Goal: Obtain resource: Obtain resource

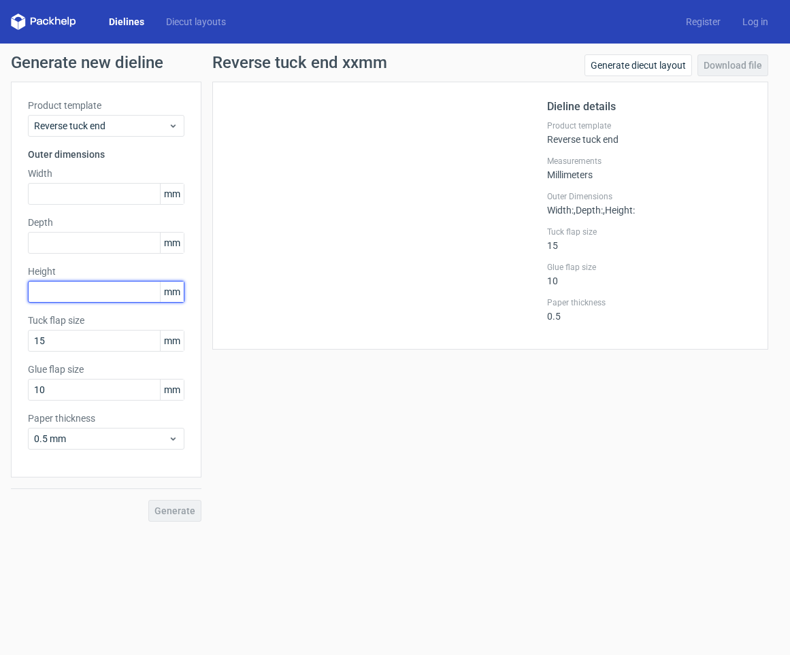
click at [72, 297] on input "text" at bounding box center [106, 292] width 157 height 22
type input "146"
click at [80, 355] on div "Product template Reverse tuck end Outer dimensions Width mm Depth mm Height 146…" at bounding box center [106, 280] width 191 height 396
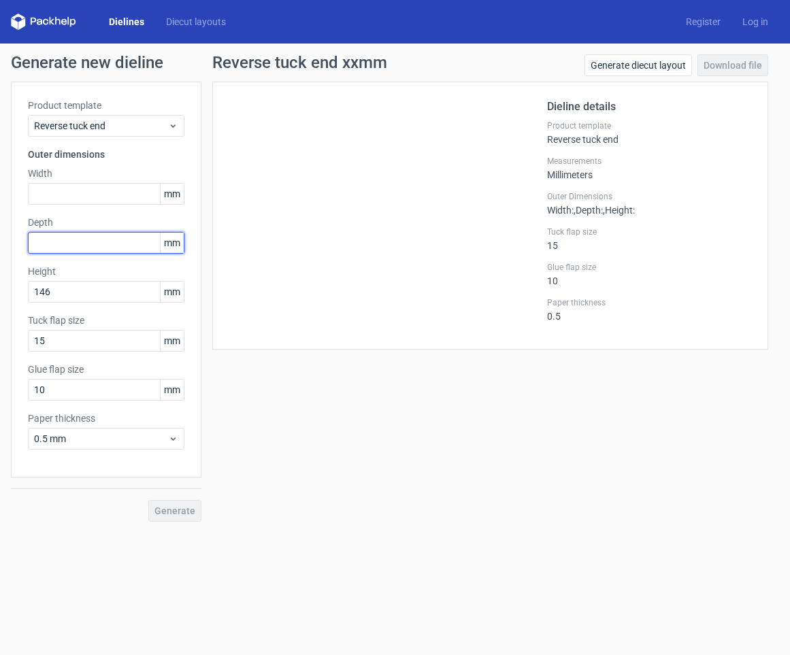
click at [65, 235] on input "text" at bounding box center [106, 243] width 157 height 22
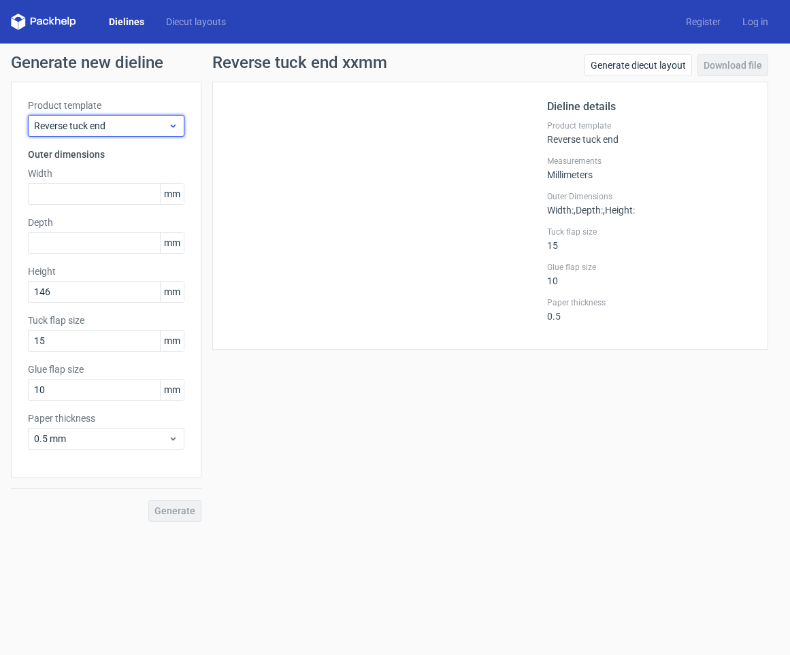
click at [83, 134] on div "Reverse tuck end" at bounding box center [106, 126] width 157 height 22
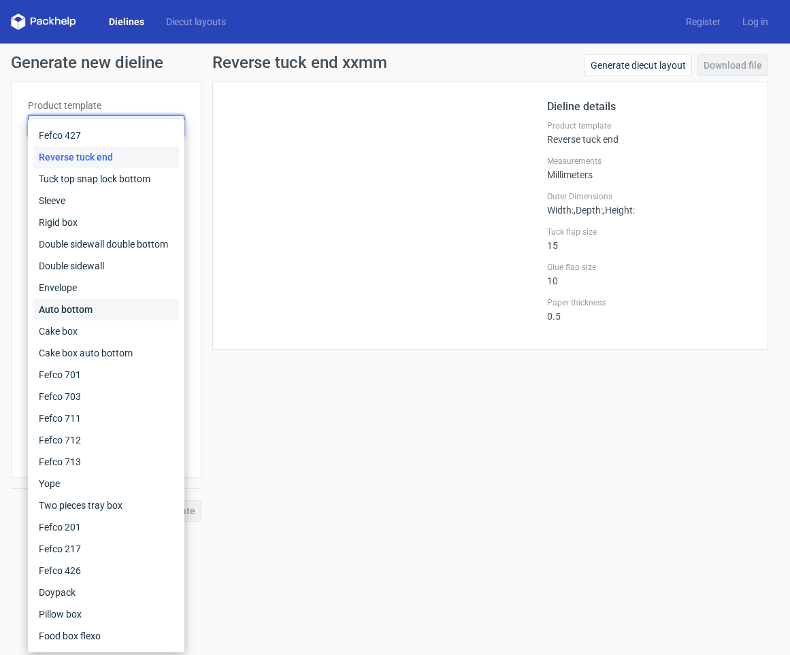
click at [106, 312] on div "Auto bottom" at bounding box center [106, 310] width 146 height 22
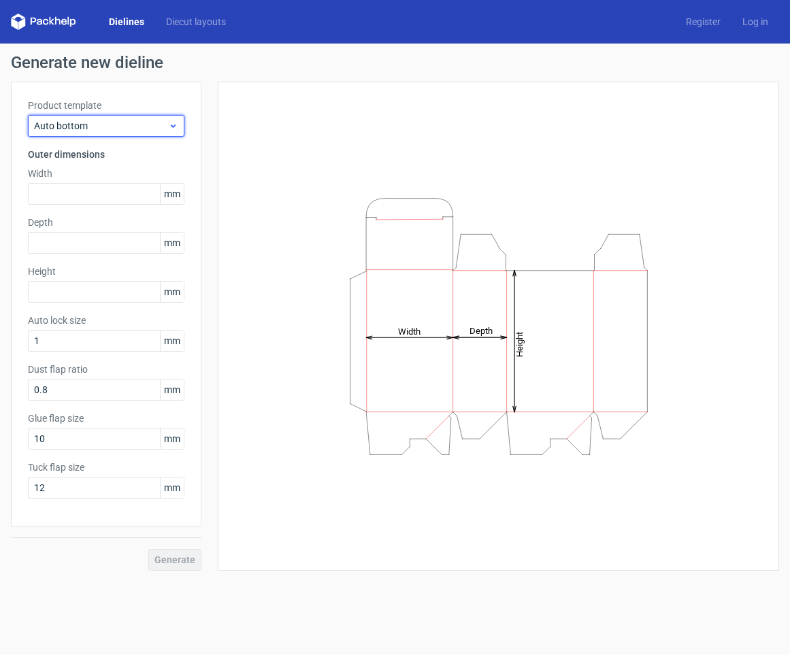
click at [118, 125] on span "Auto bottom" at bounding box center [101, 126] width 134 height 14
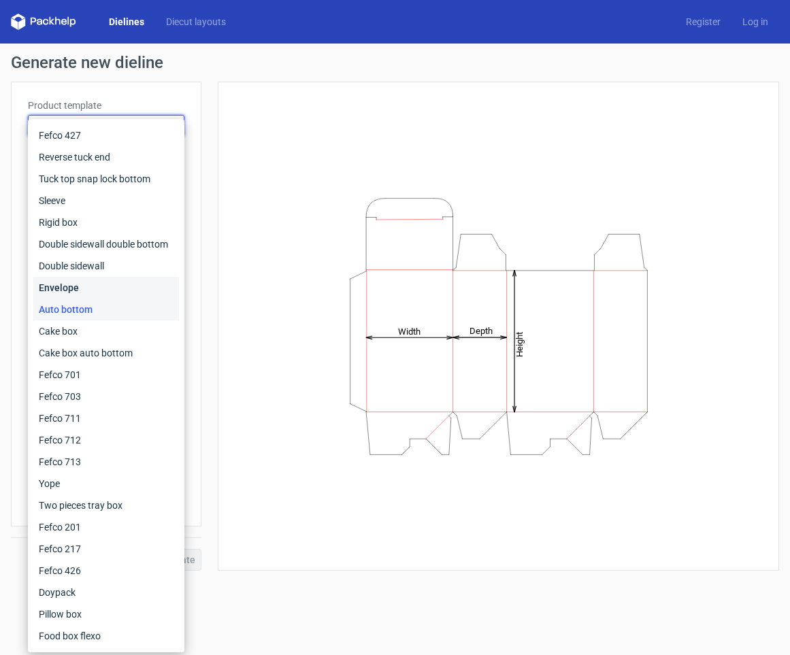
click at [93, 290] on div "Envelope" at bounding box center [106, 288] width 146 height 22
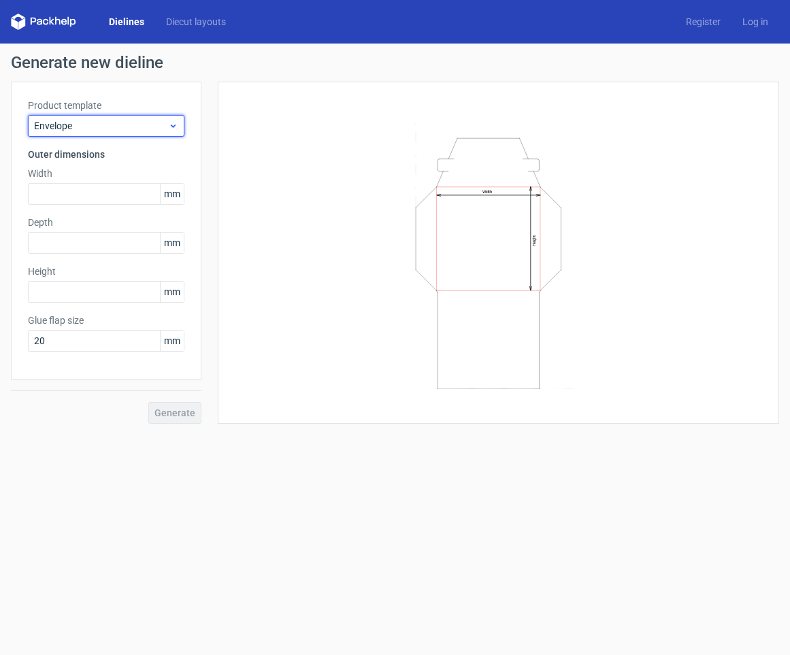
click at [94, 123] on span "Envelope" at bounding box center [101, 126] width 134 height 14
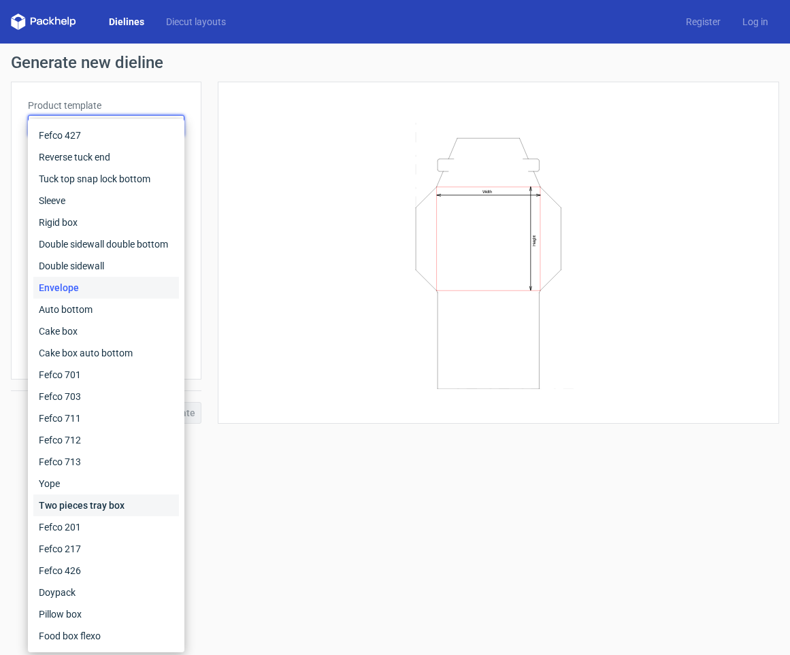
click at [124, 498] on div "Two pieces tray box" at bounding box center [106, 506] width 146 height 22
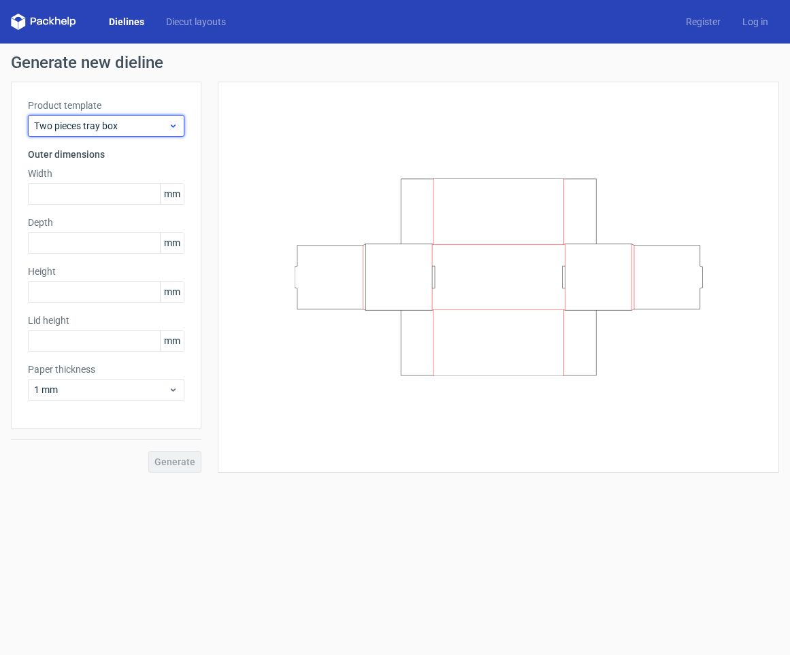
click at [93, 120] on span "Two pieces tray box" at bounding box center [101, 126] width 134 height 14
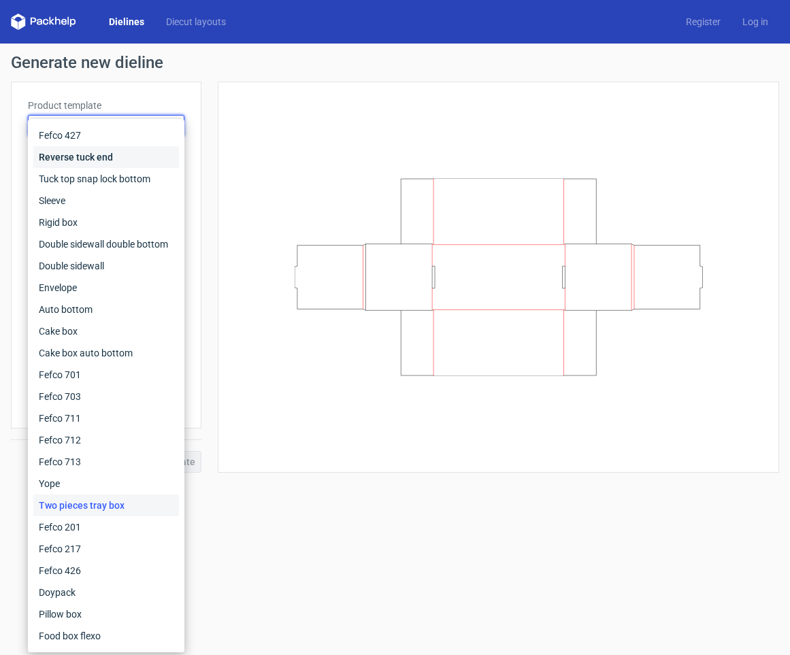
click at [127, 160] on div "Reverse tuck end" at bounding box center [106, 157] width 146 height 22
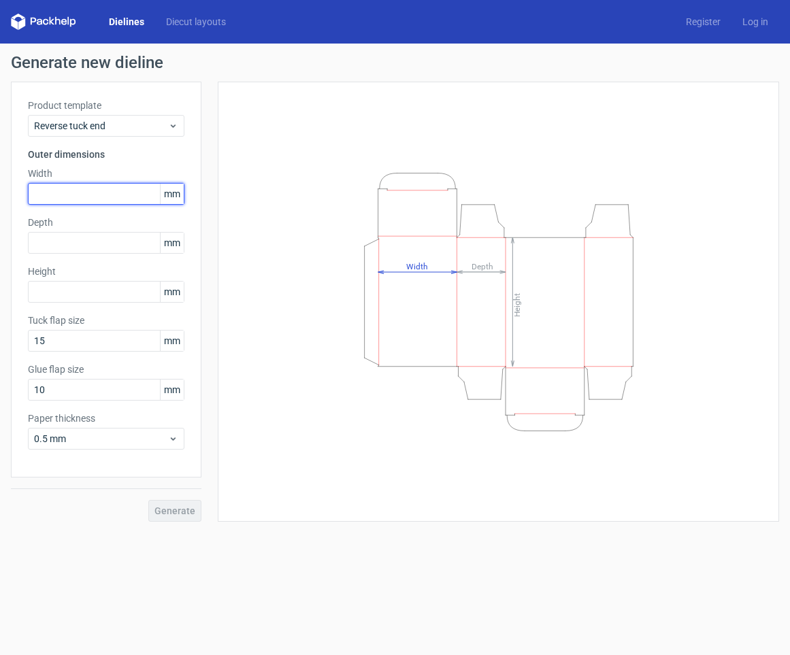
click at [62, 191] on input "text" at bounding box center [106, 194] width 157 height 22
type input "22"
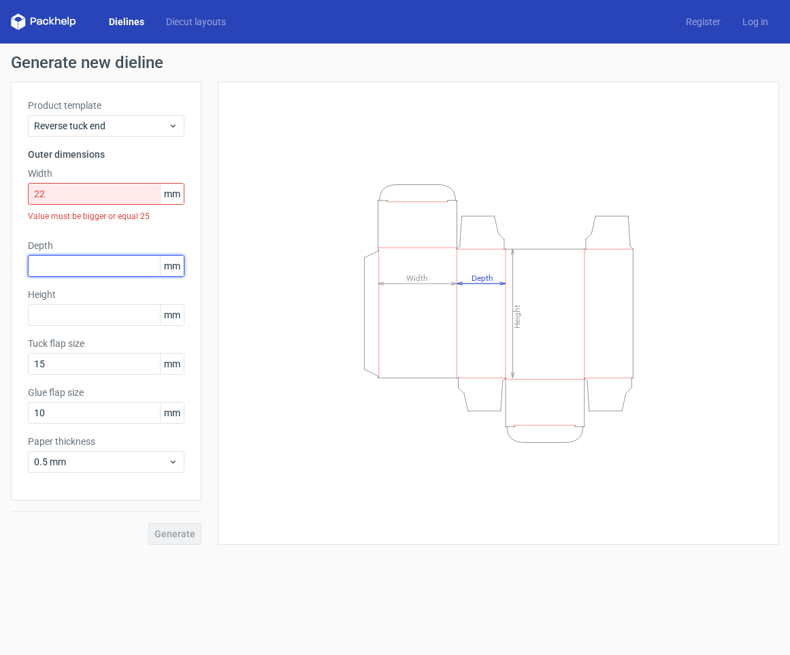
click at [93, 246] on div "Depth mm" at bounding box center [106, 258] width 157 height 38
type input "28"
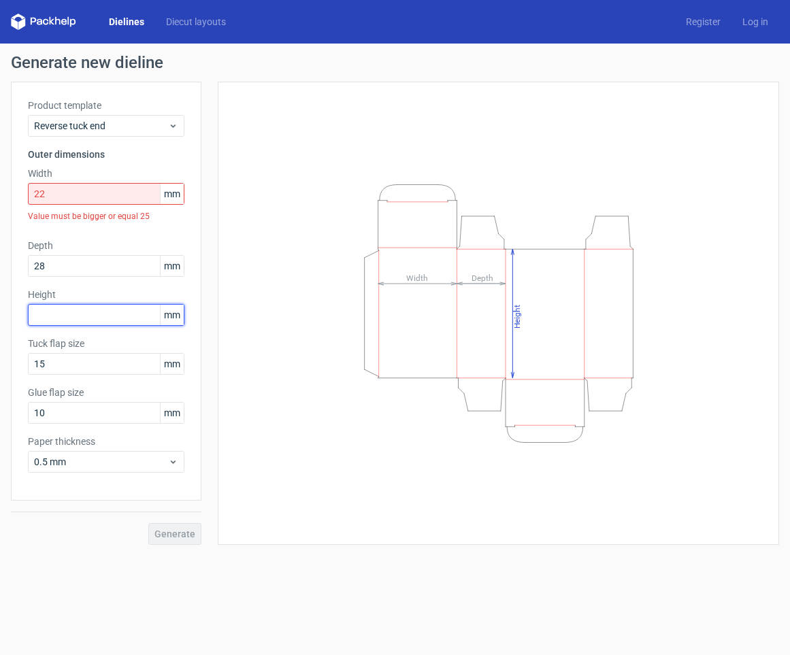
click at [91, 318] on input "text" at bounding box center [106, 315] width 157 height 22
type input "146"
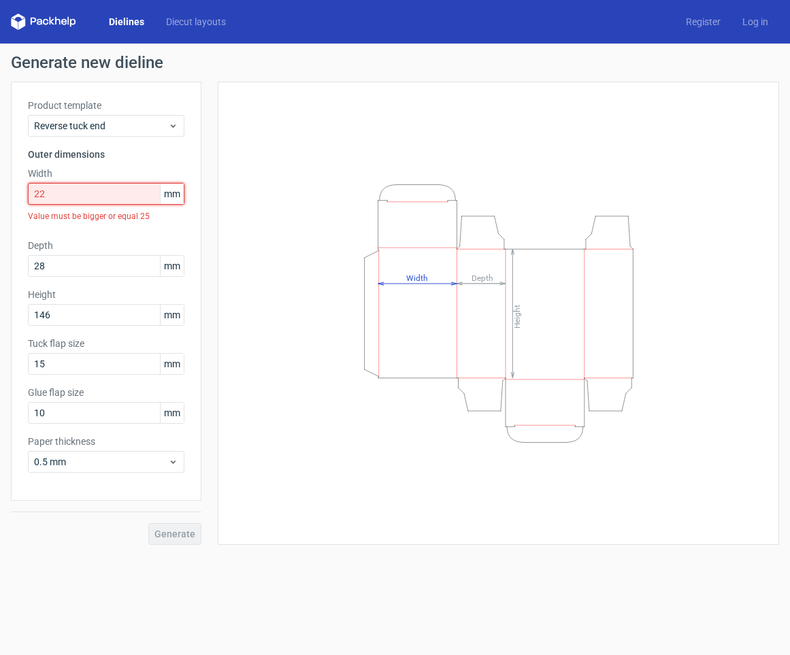
drag, startPoint x: 81, startPoint y: 189, endPoint x: 73, endPoint y: 195, distance: 9.8
click at [81, 189] on input "22" at bounding box center [106, 194] width 157 height 22
drag, startPoint x: 71, startPoint y: 195, endPoint x: 7, endPoint y: 192, distance: 64.1
click at [7, 192] on div "Generate new dieline Product template Reverse tuck end Outer dimensions Width 2…" at bounding box center [395, 300] width 790 height 513
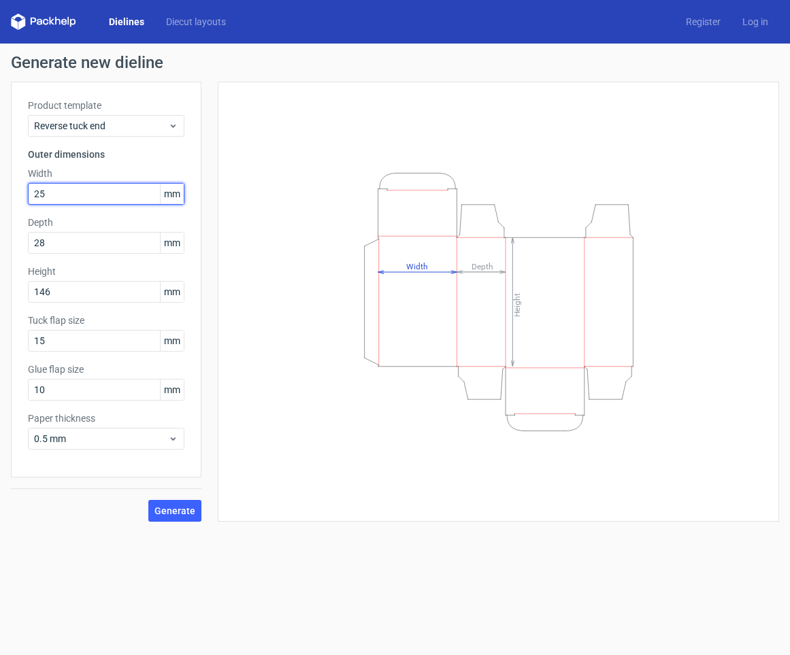
drag, startPoint x: 11, startPoint y: 189, endPoint x: 1, endPoint y: 188, distance: 9.6
click at [1, 188] on div "Generate new dieline Product template Reverse tuck end Outer dimensions Width 2…" at bounding box center [395, 288] width 790 height 489
type input "28"
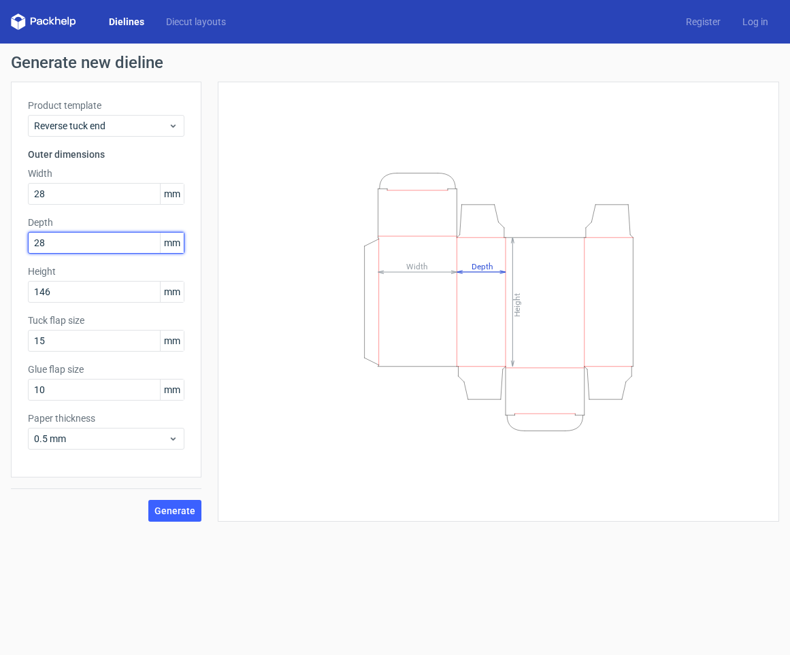
drag, startPoint x: 46, startPoint y: 244, endPoint x: -33, endPoint y: 236, distance: 80.0
click at [0, 236] on html "Dielines Diecut layouts Register Log in Generate new dieline Product template R…" at bounding box center [395, 327] width 790 height 655
drag, startPoint x: 154, startPoint y: 539, endPoint x: 165, endPoint y: 535, distance: 11.6
click at [155, 538] on form "Generate new dieline Product template Reverse tuck end Outer dimensions Width 2…" at bounding box center [395, 350] width 790 height 612
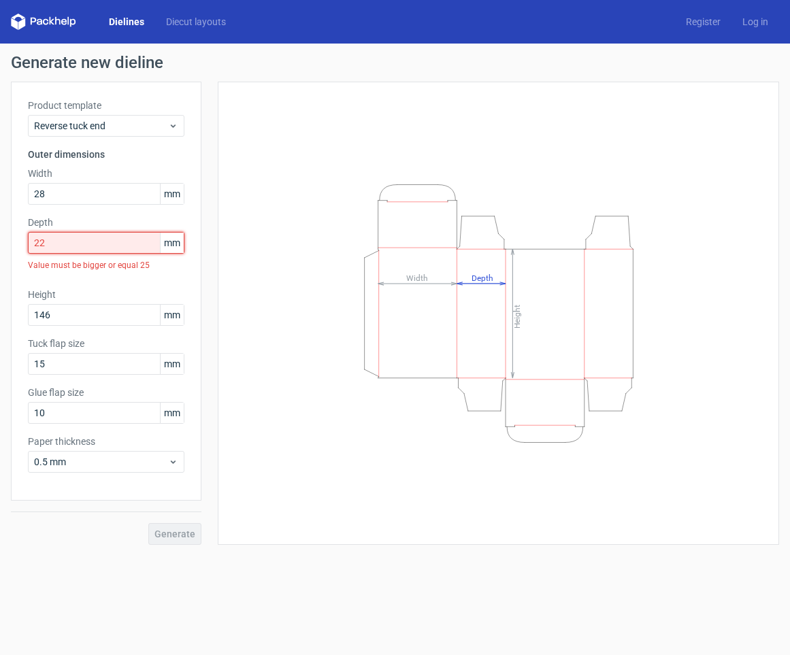
click at [132, 242] on input "22" at bounding box center [106, 243] width 157 height 22
drag, startPoint x: 124, startPoint y: 244, endPoint x: -1, endPoint y: 235, distance: 124.9
click at [0, 235] on html "Dielines Diecut layouts Register Log in Generate new dieline Product template R…" at bounding box center [395, 327] width 790 height 655
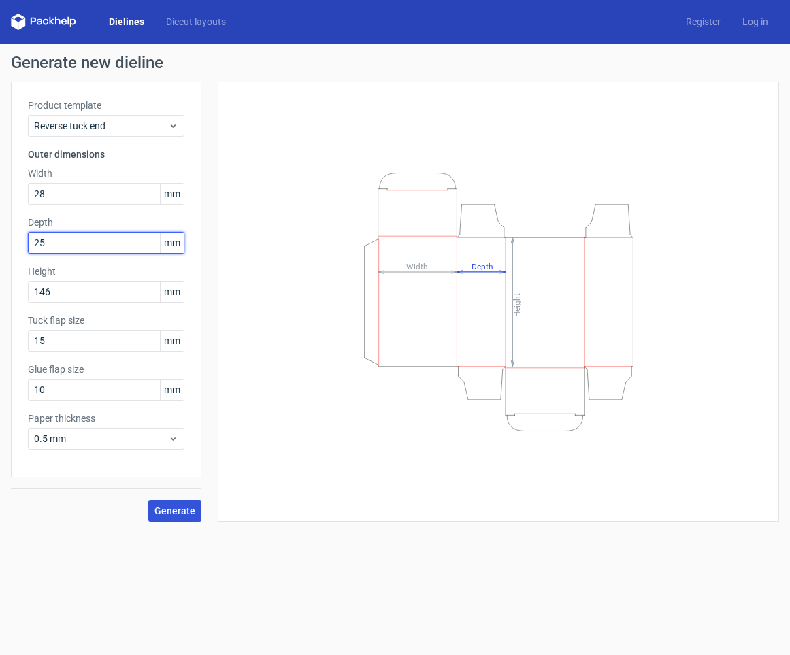
type input "25"
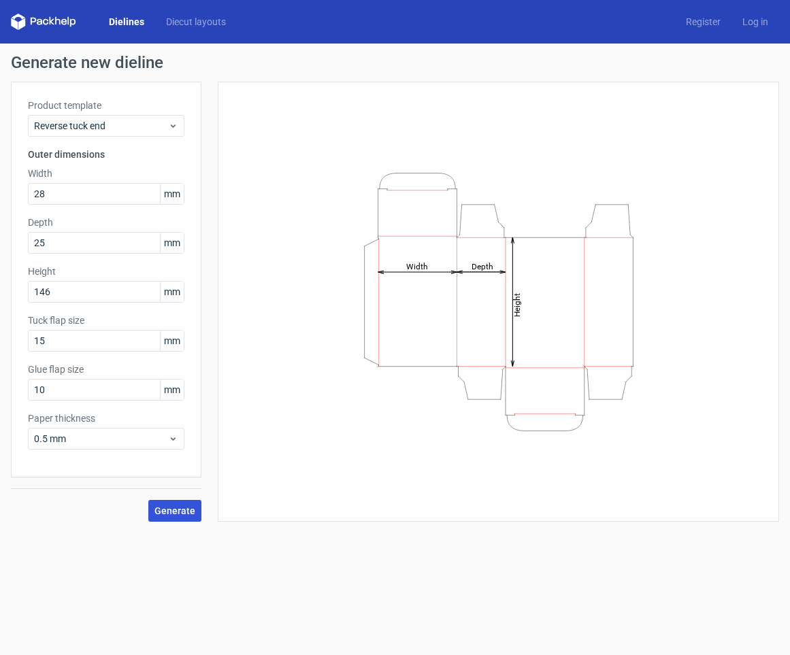
click at [166, 502] on button "Generate" at bounding box center [174, 511] width 53 height 22
click at [172, 514] on circle at bounding box center [175, 510] width 16 height 16
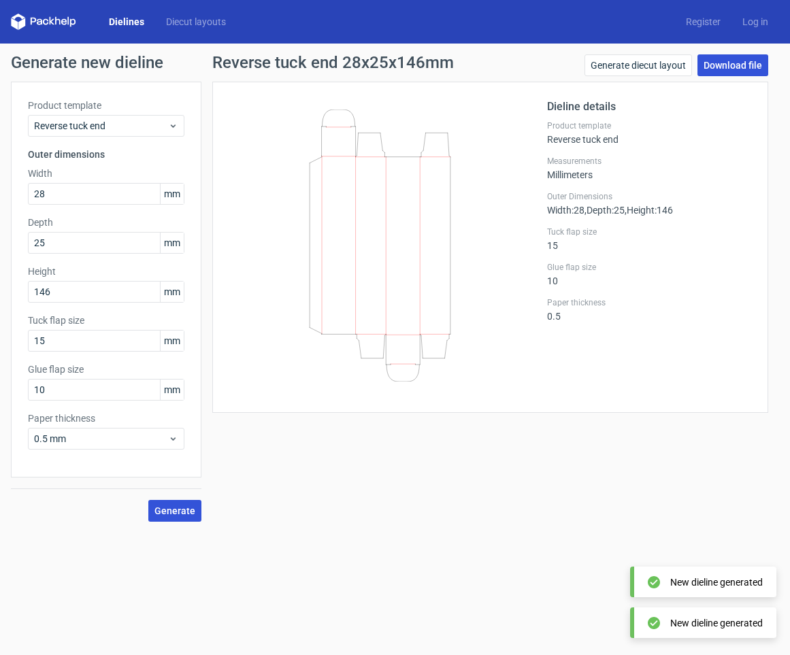
click at [743, 72] on link "Download file" at bounding box center [733, 65] width 71 height 22
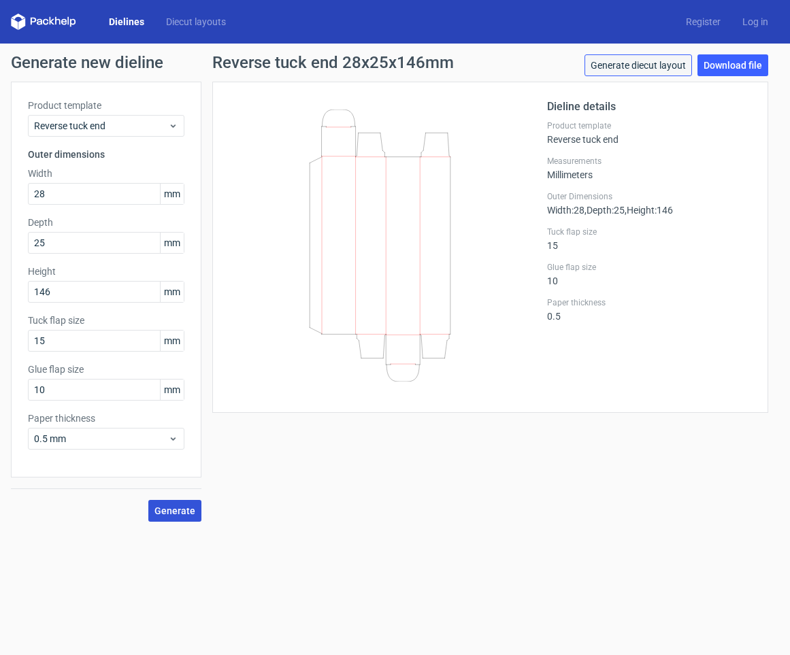
click at [632, 62] on link "Generate diecut layout" at bounding box center [639, 65] width 108 height 22
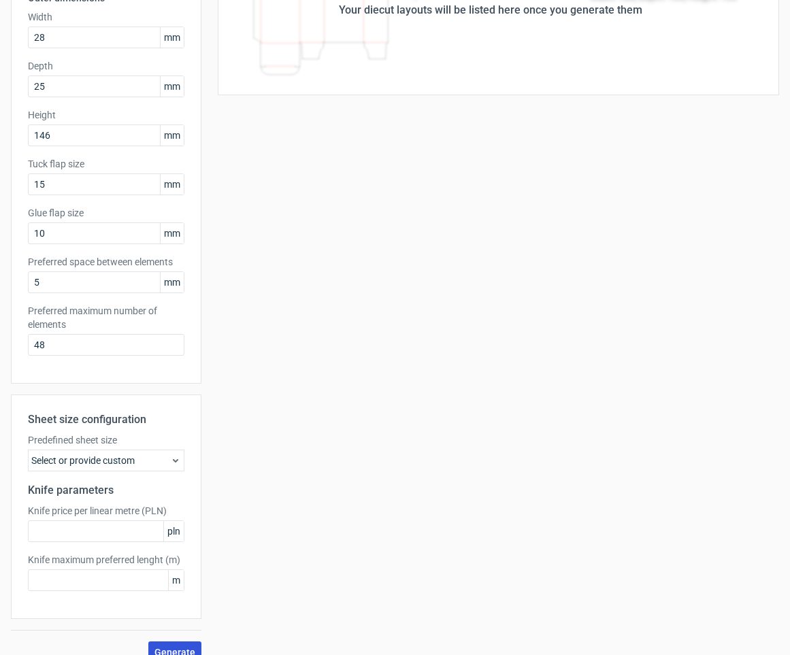
scroll to position [176, 0]
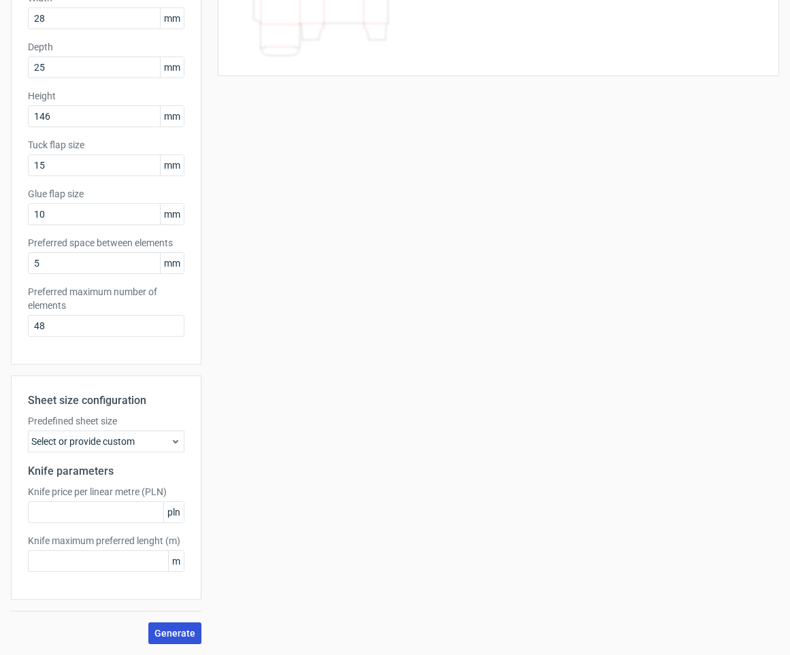
drag, startPoint x: 180, startPoint y: 641, endPoint x: 197, endPoint y: 640, distance: 17.7
click at [180, 641] on button "Generate" at bounding box center [174, 634] width 53 height 22
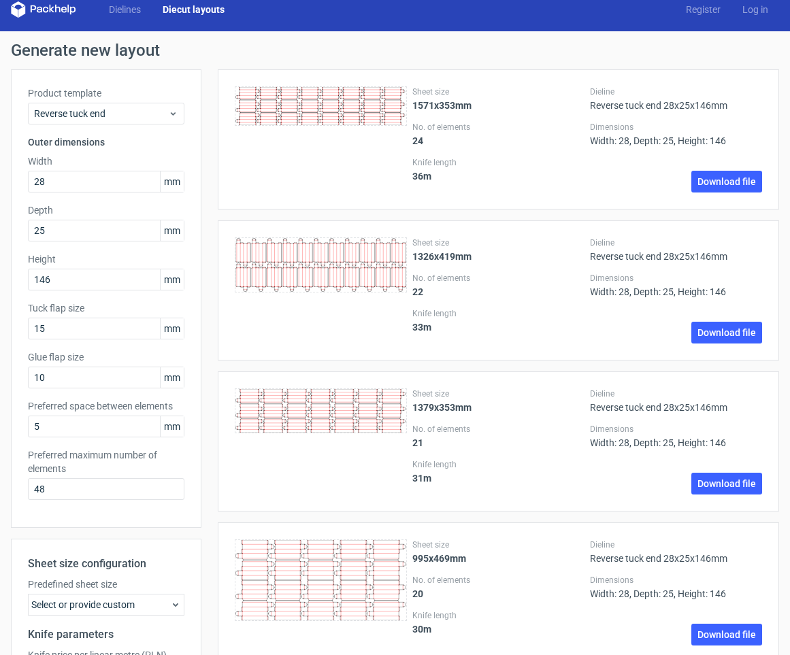
scroll to position [0, 0]
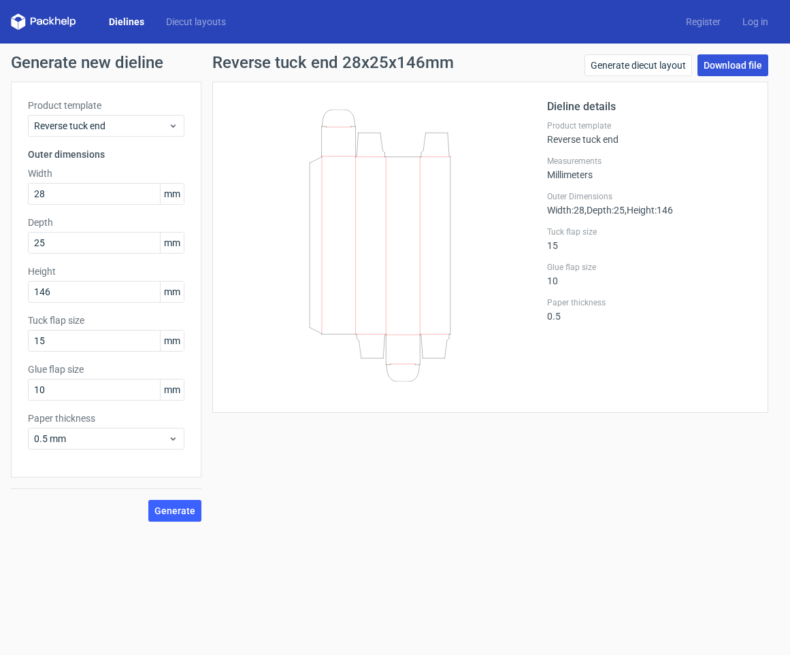
click at [741, 68] on link "Download file" at bounding box center [733, 65] width 71 height 22
drag, startPoint x: 415, startPoint y: 172, endPoint x: 441, endPoint y: 229, distance: 63.4
click at [416, 172] on icon at bounding box center [380, 246] width 280 height 272
drag, startPoint x: 435, startPoint y: 199, endPoint x: 501, endPoint y: 186, distance: 67.3
click at [501, 186] on icon at bounding box center [380, 246] width 280 height 272
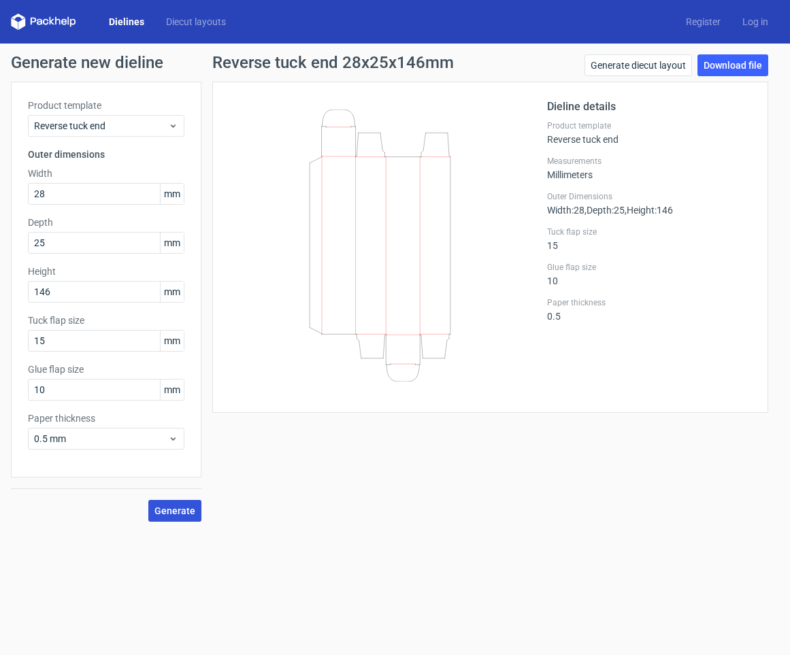
click at [195, 504] on button "Generate" at bounding box center [174, 511] width 53 height 22
click at [191, 510] on span "Generate" at bounding box center [175, 511] width 41 height 10
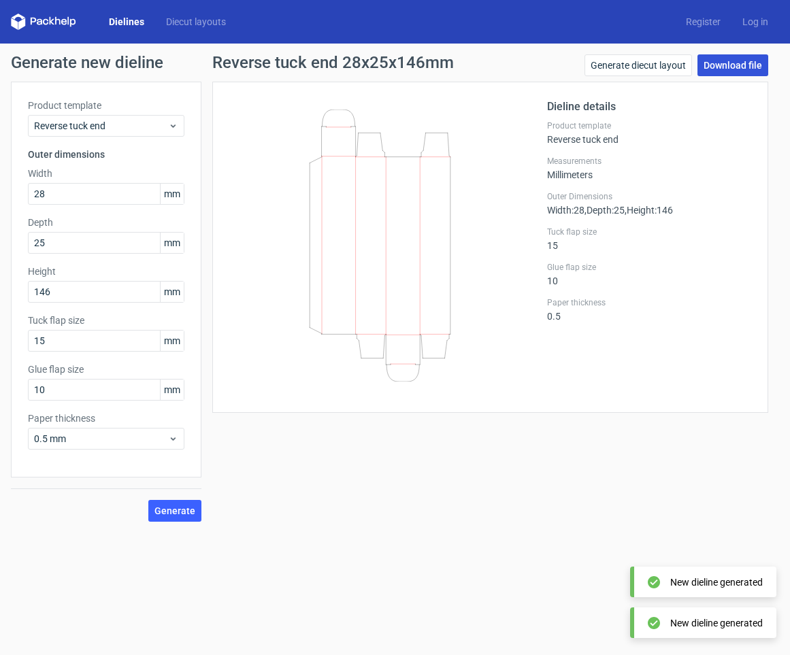
click at [741, 69] on link "Download file" at bounding box center [733, 65] width 71 height 22
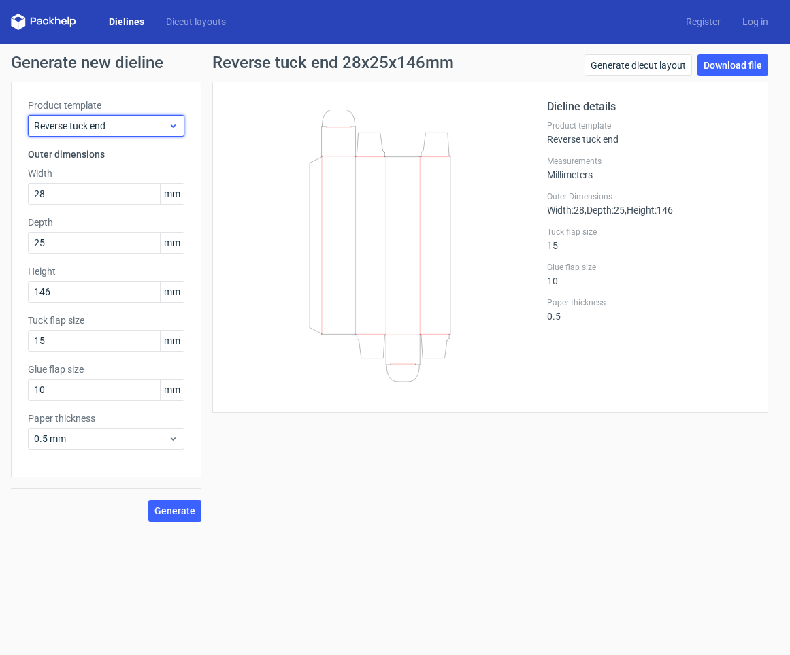
click at [157, 126] on span "Reverse tuck end" at bounding box center [101, 126] width 134 height 14
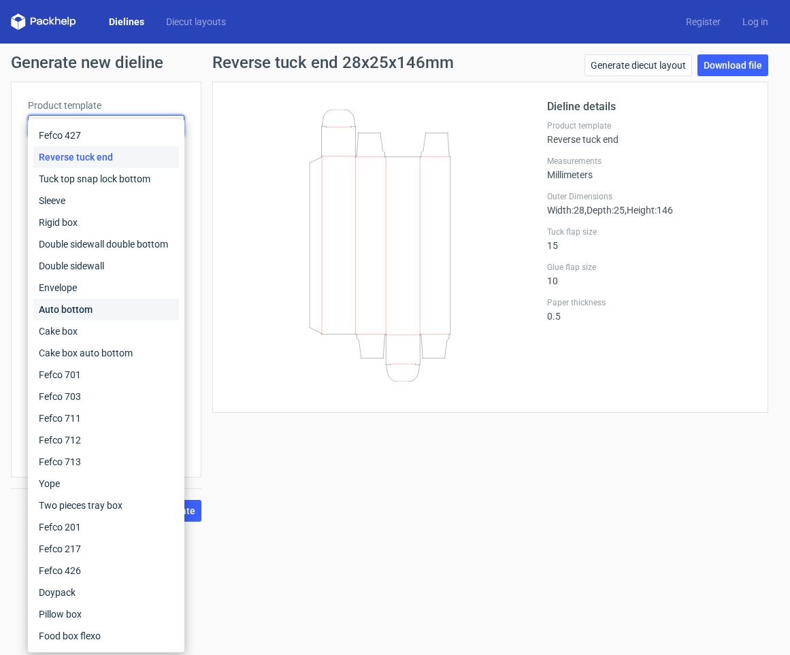
click at [91, 304] on div "Auto bottom" at bounding box center [106, 310] width 146 height 22
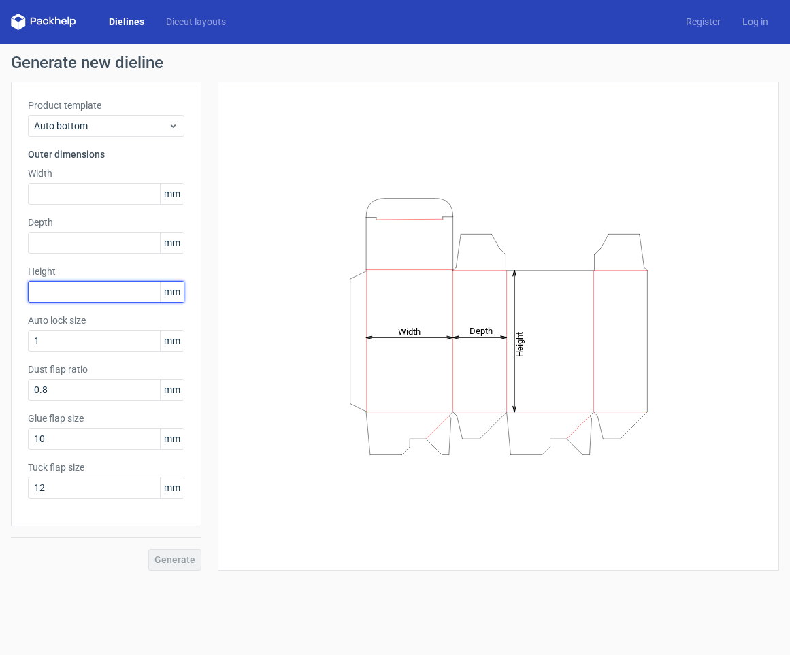
click at [69, 291] on input "text" at bounding box center [106, 292] width 157 height 22
type input "146"
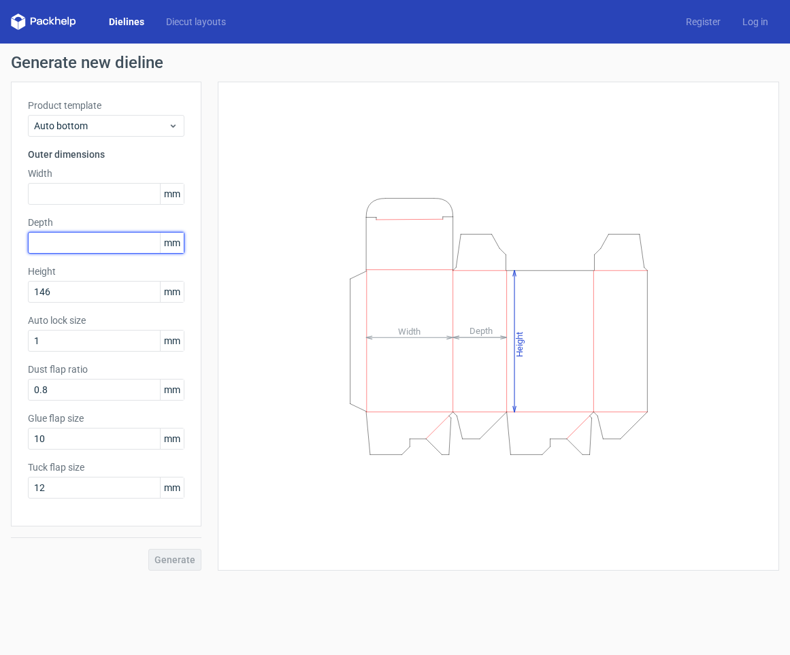
click at [86, 242] on input "text" at bounding box center [106, 243] width 157 height 22
type input "25"
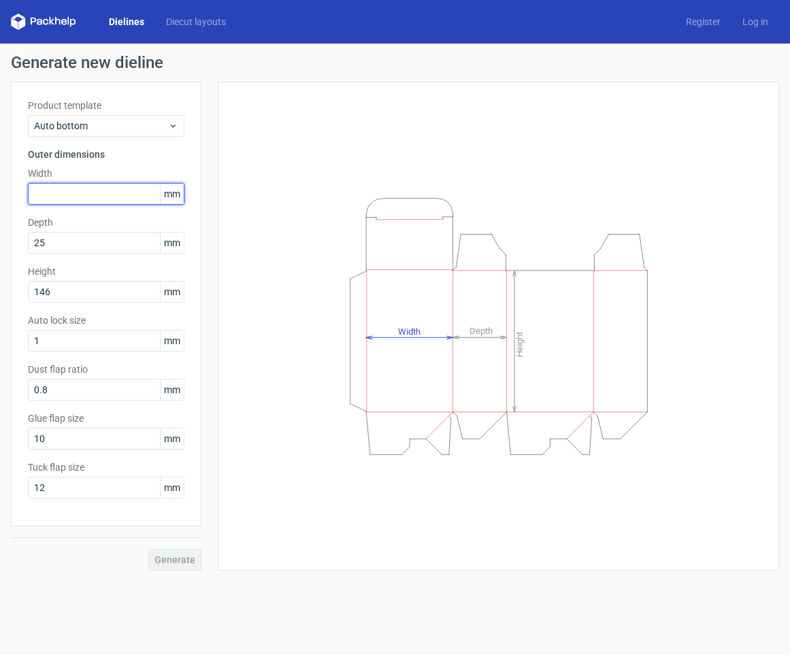
click at [89, 199] on input "text" at bounding box center [106, 194] width 157 height 22
type input "28"
click at [180, 555] on span "Generate" at bounding box center [175, 560] width 41 height 10
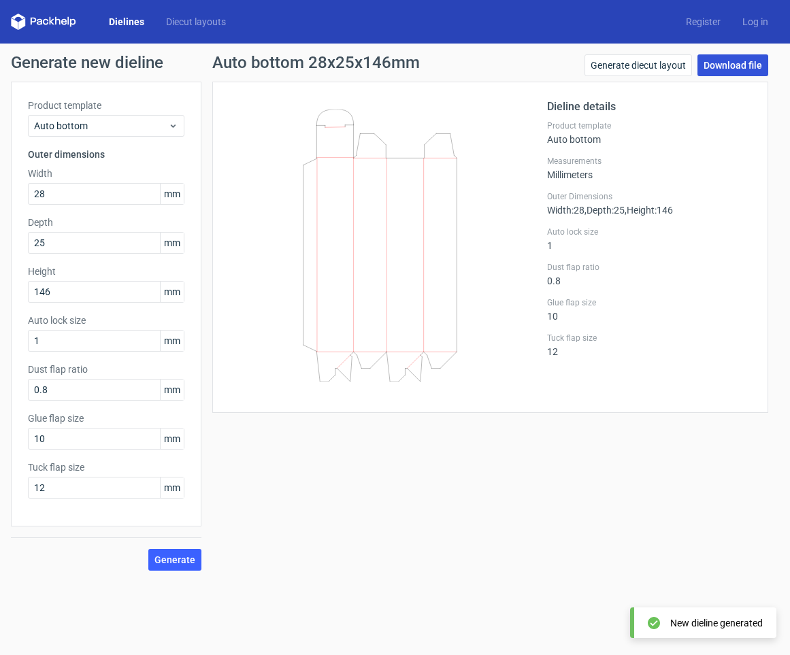
click at [747, 69] on link "Download file" at bounding box center [733, 65] width 71 height 22
click at [339, 174] on icon at bounding box center [380, 246] width 280 height 272
drag, startPoint x: 314, startPoint y: 123, endPoint x: 419, endPoint y: 282, distance: 191.2
click at [419, 288] on icon at bounding box center [380, 246] width 280 height 272
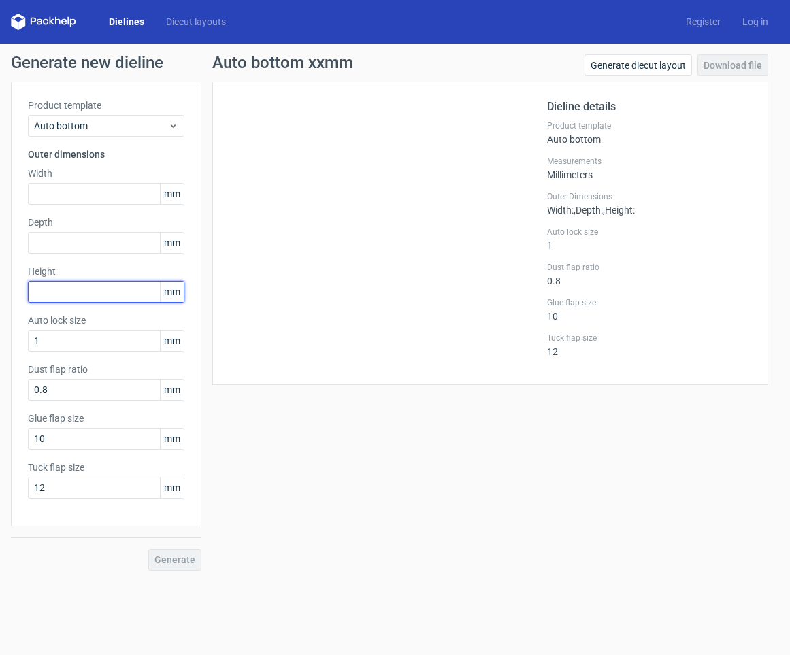
click at [65, 297] on input "text" at bounding box center [106, 292] width 157 height 22
type input "146"
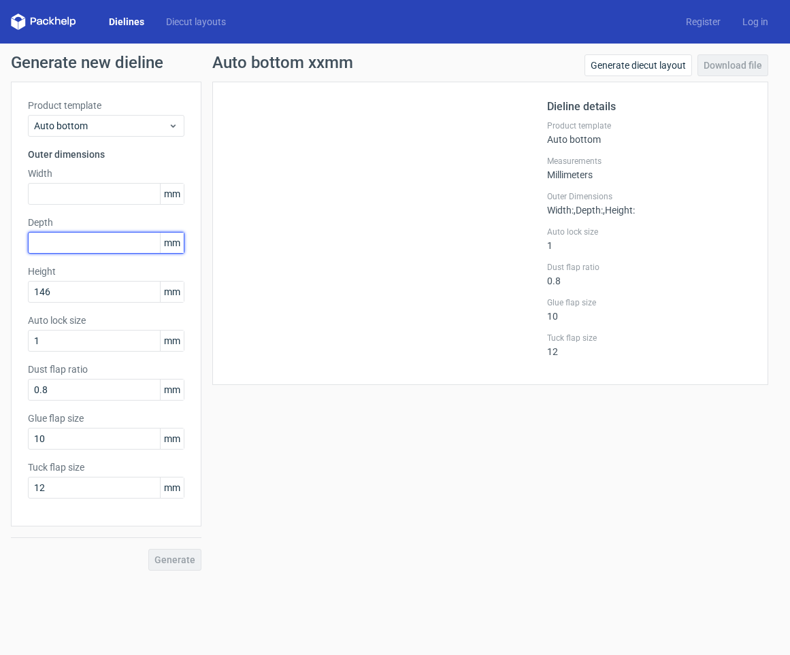
click at [65, 253] on input "text" at bounding box center [106, 243] width 157 height 22
type input "25"
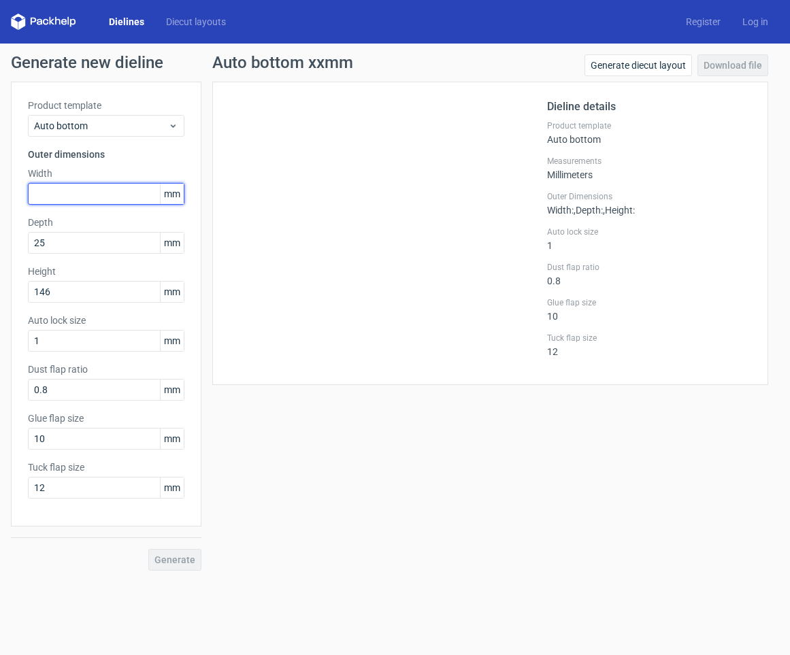
click at [69, 189] on input "text" at bounding box center [106, 194] width 157 height 22
type input "28"
click at [169, 566] on button "Generate" at bounding box center [174, 560] width 53 height 22
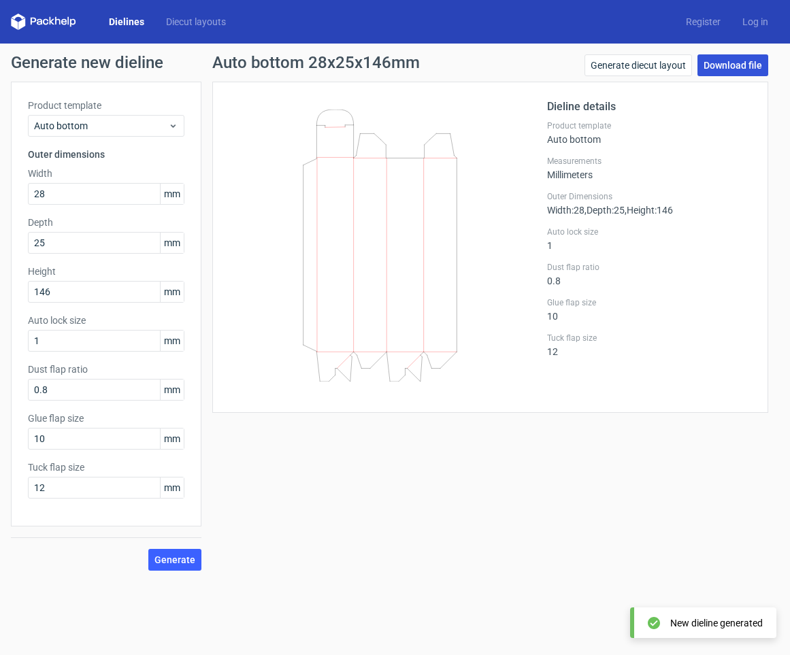
click at [759, 65] on link "Download file" at bounding box center [733, 65] width 71 height 22
click at [543, 475] on div "Auto bottom 28x25x146mm Generate diecut layout Download file Dieline details Pr…" at bounding box center [490, 312] width 578 height 517
click at [178, 20] on link "Diecut layouts" at bounding box center [196, 22] width 82 height 14
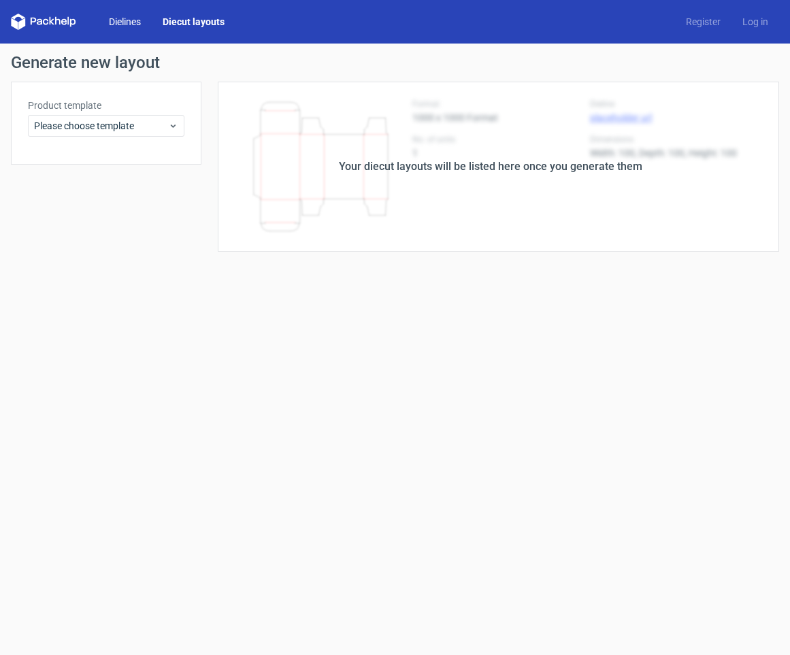
click at [140, 22] on link "Dielines" at bounding box center [125, 22] width 54 height 14
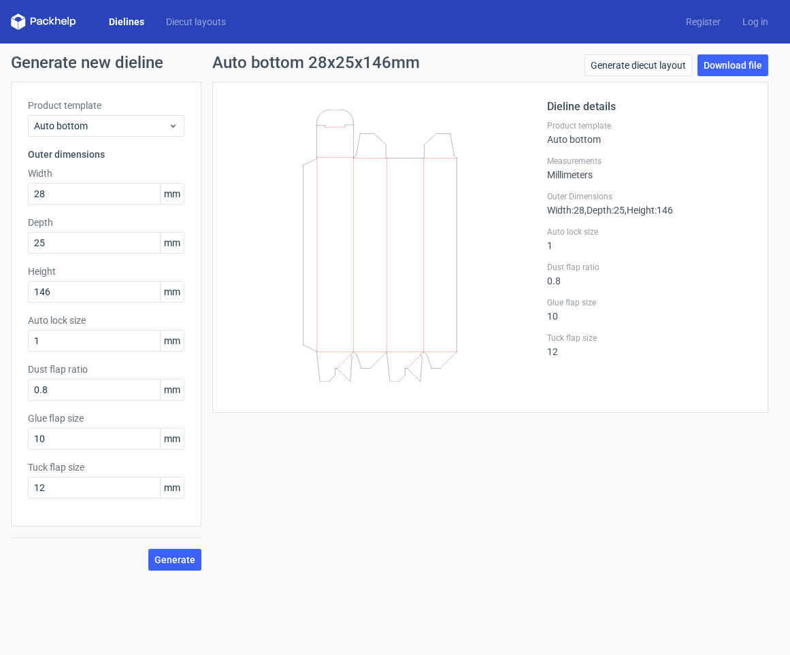
click at [769, 67] on div "Auto bottom 28x25x146mm Generate diecut layout Download file Dieline details Pr…" at bounding box center [490, 312] width 578 height 517
click at [750, 65] on link "Download file" at bounding box center [733, 65] width 71 height 22
click at [183, 122] on div "Auto bottom" at bounding box center [106, 126] width 157 height 22
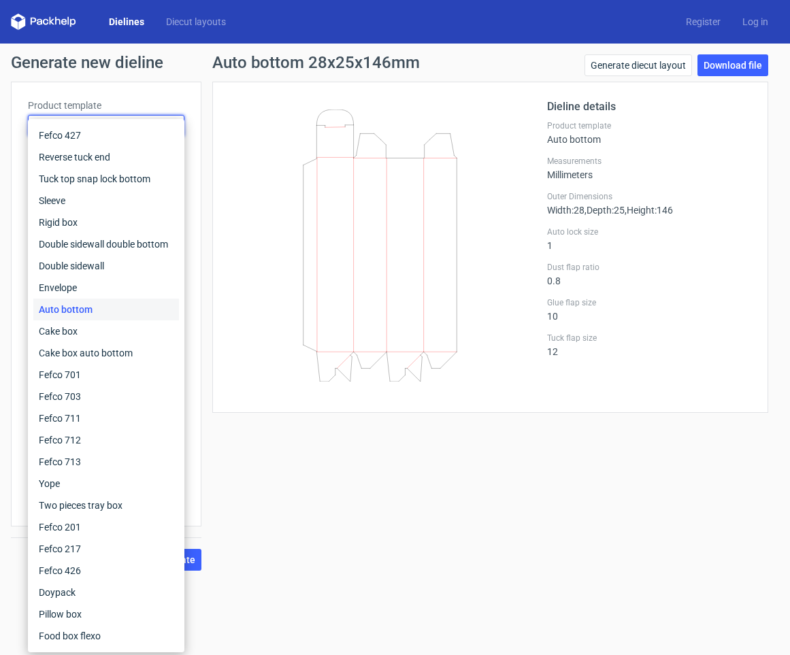
click at [707, 559] on div "Auto bottom 28x25x146mm Generate diecut layout Download file Dieline details Pr…" at bounding box center [490, 312] width 578 height 517
